Goal: Navigation & Orientation: Understand site structure

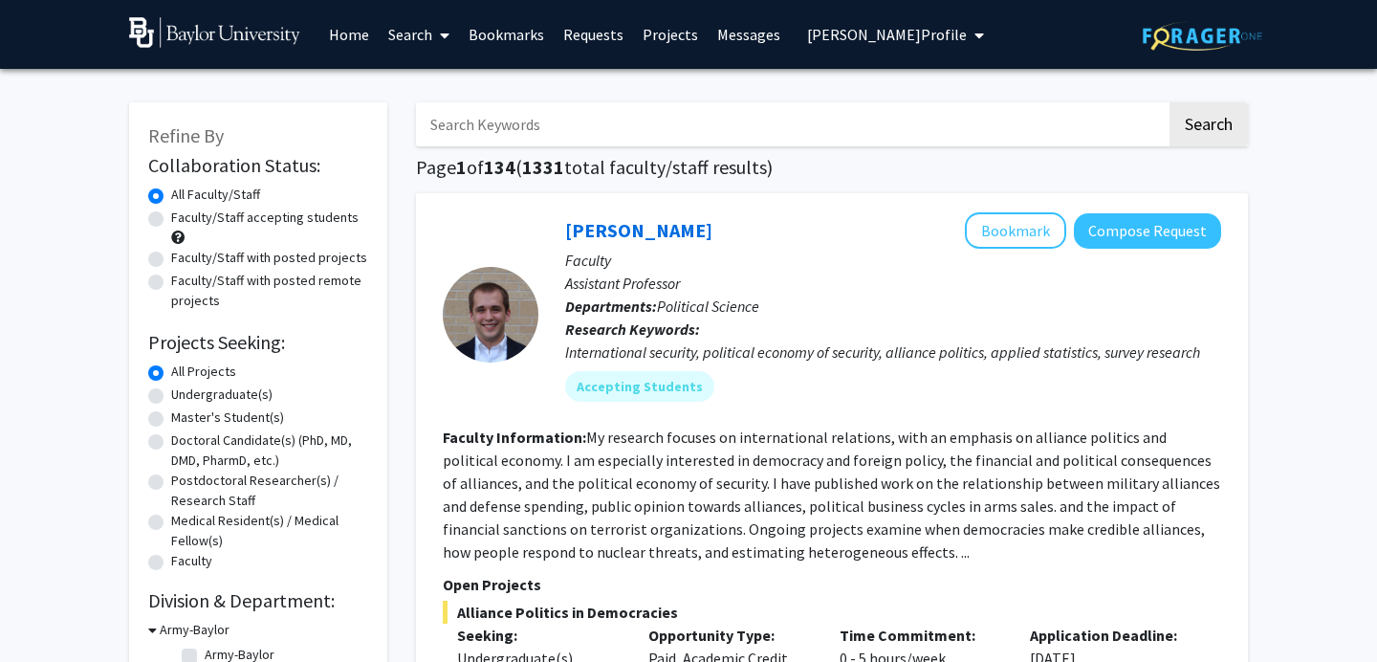
click at [866, 39] on span "Paulina Yao's Profile" at bounding box center [887, 34] width 160 height 19
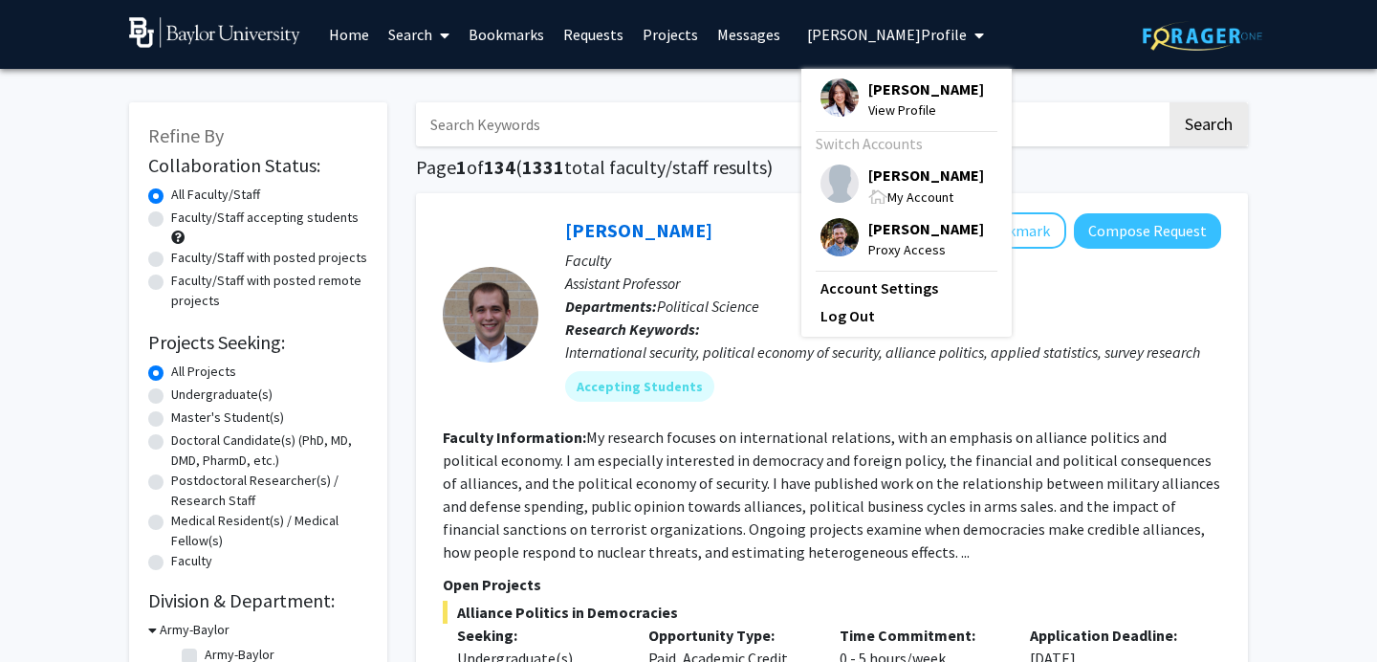
click at [874, 182] on span "[PERSON_NAME]" at bounding box center [926, 174] width 116 height 21
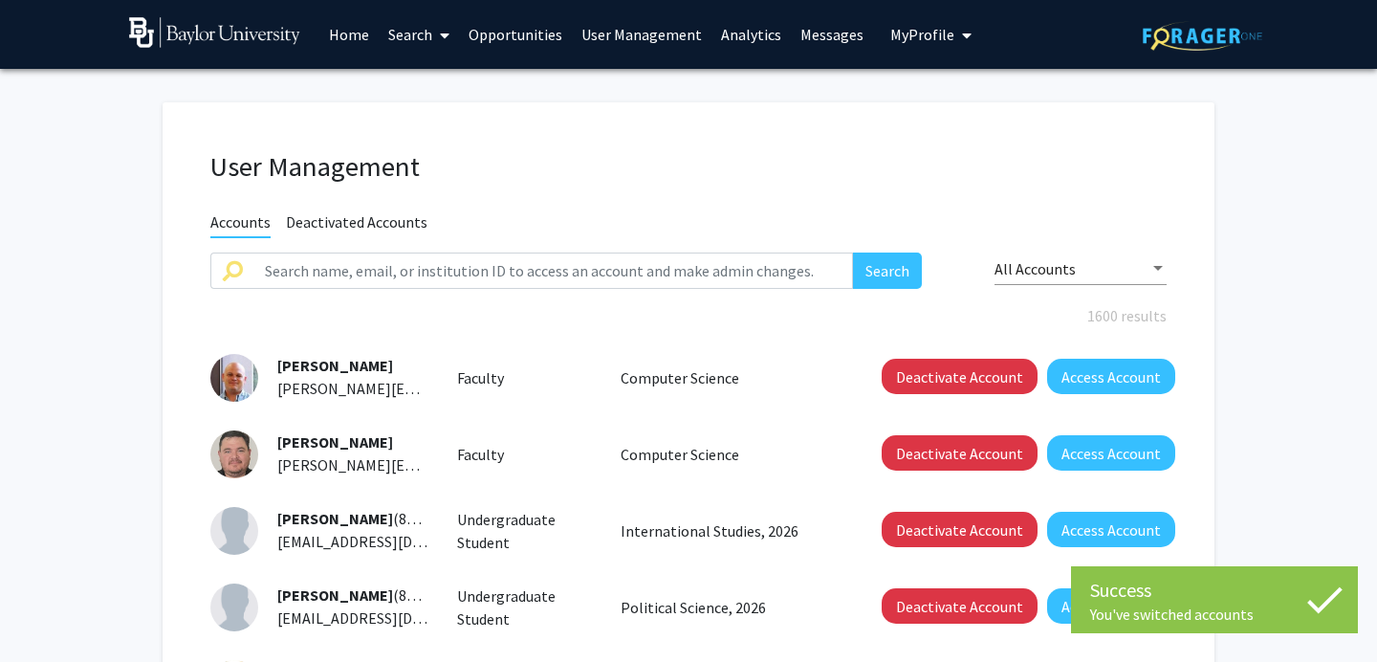
click at [1100, 38] on img at bounding box center [1201, 36] width 119 height 30
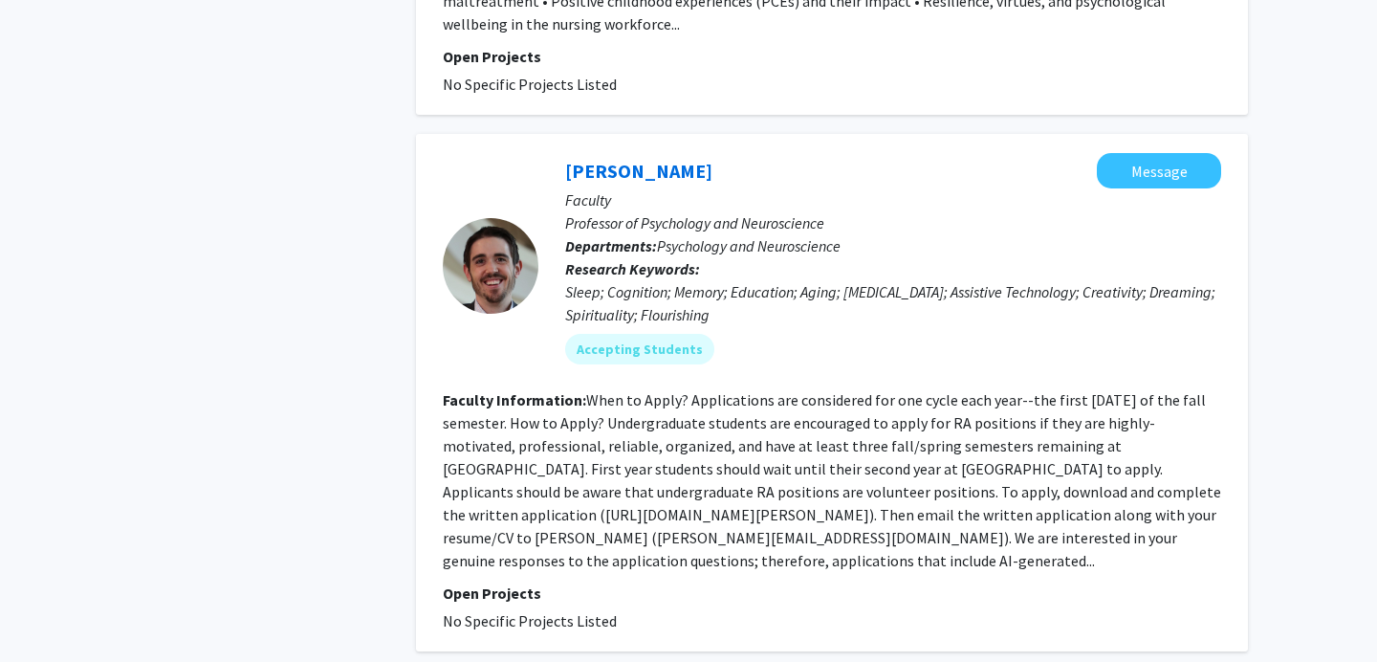
scroll to position [5335, 0]
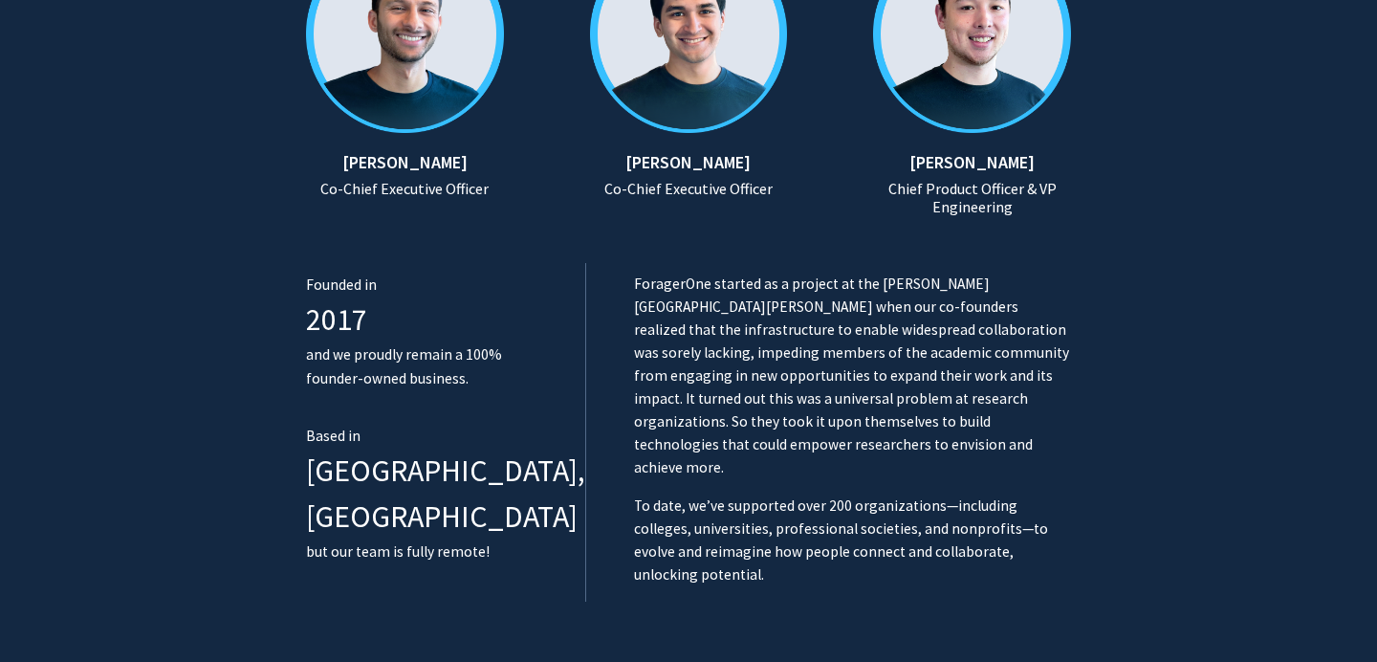
scroll to position [928, 0]
